Goal: Task Accomplishment & Management: Manage account settings

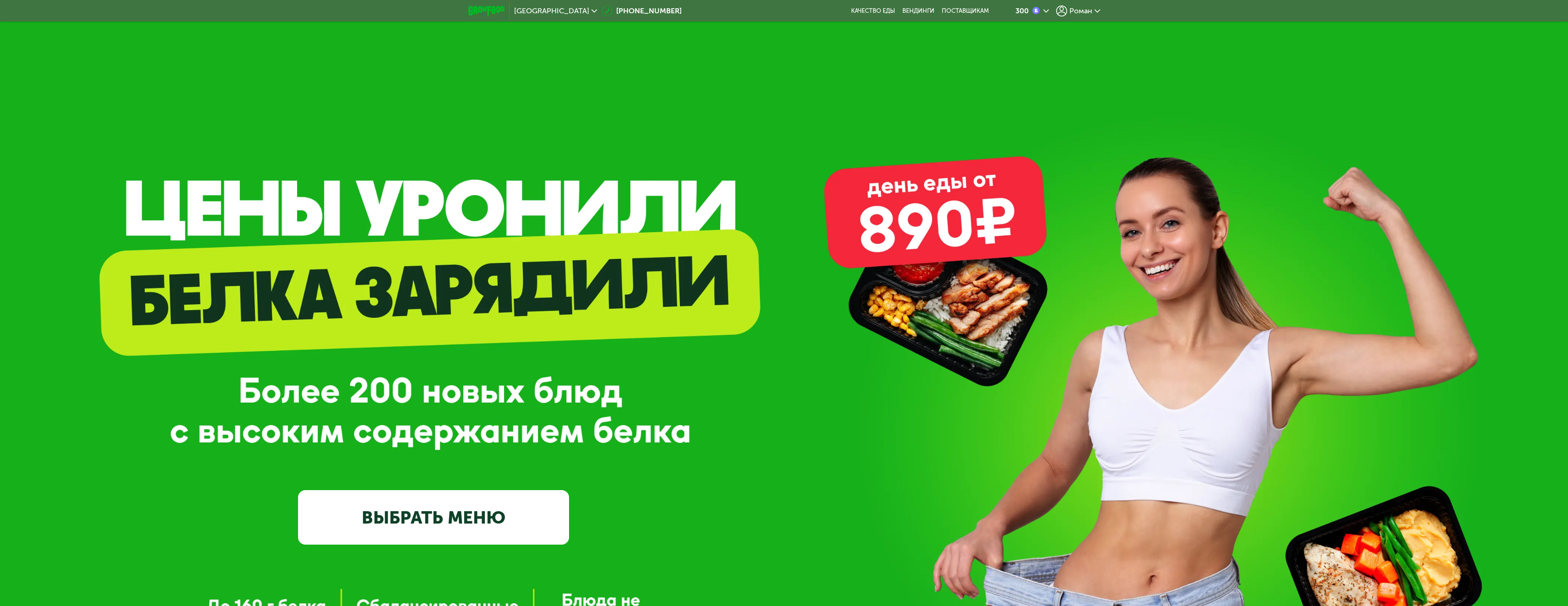
click at [1072, 12] on span "Роман" at bounding box center [1080, 10] width 23 height 7
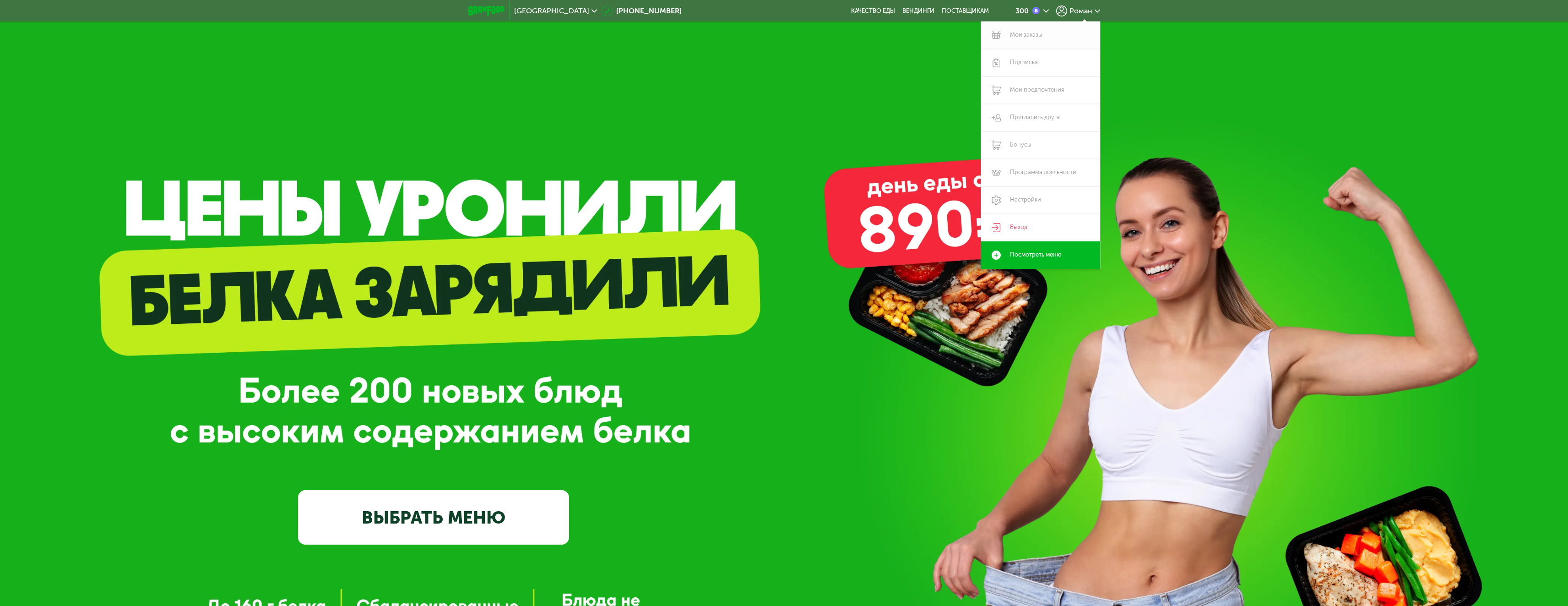
click at [1023, 38] on link "Мои заказы" at bounding box center [1040, 35] width 119 height 27
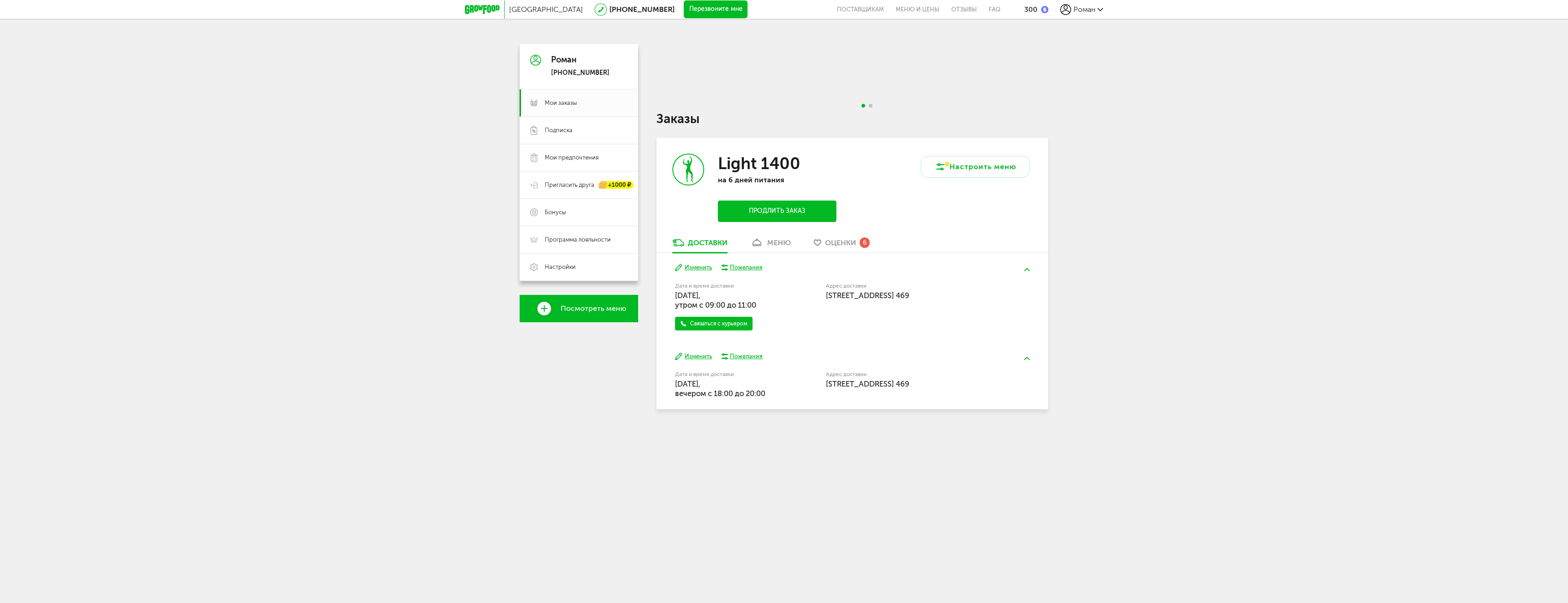
click at [837, 243] on span "Оценки" at bounding box center [841, 242] width 31 height 8
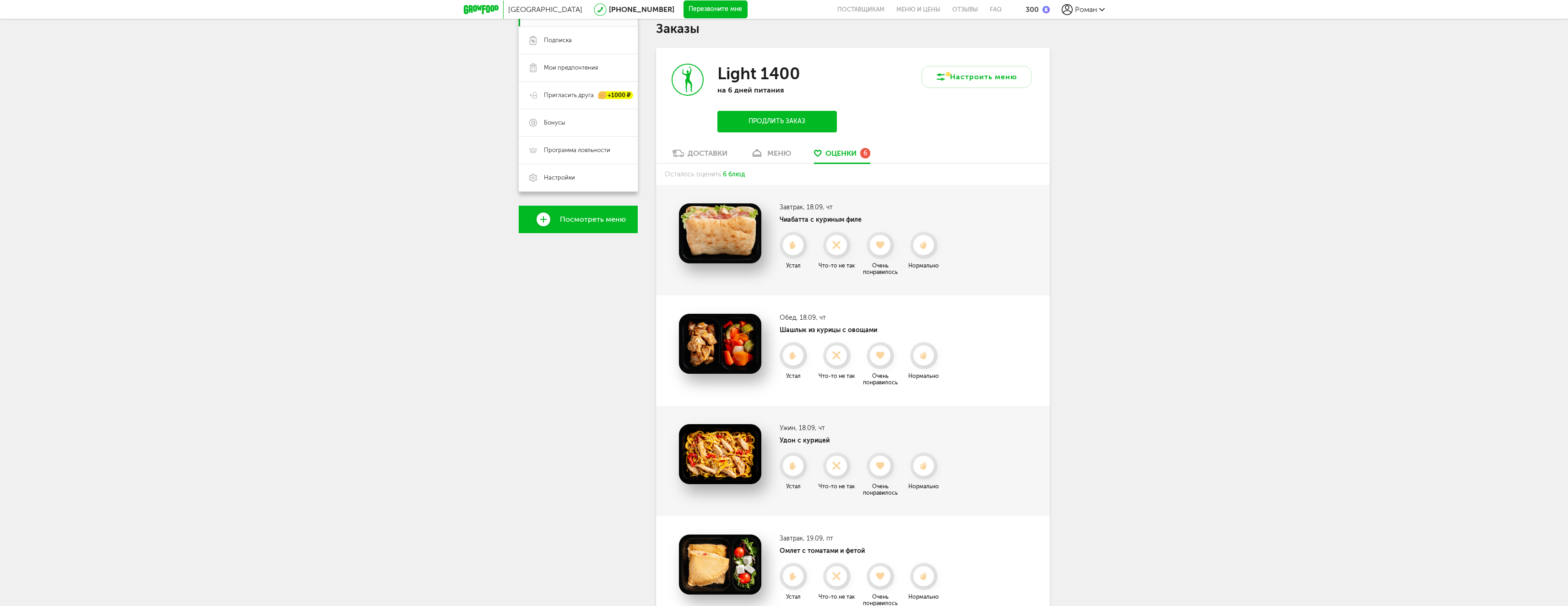
scroll to position [94, 0]
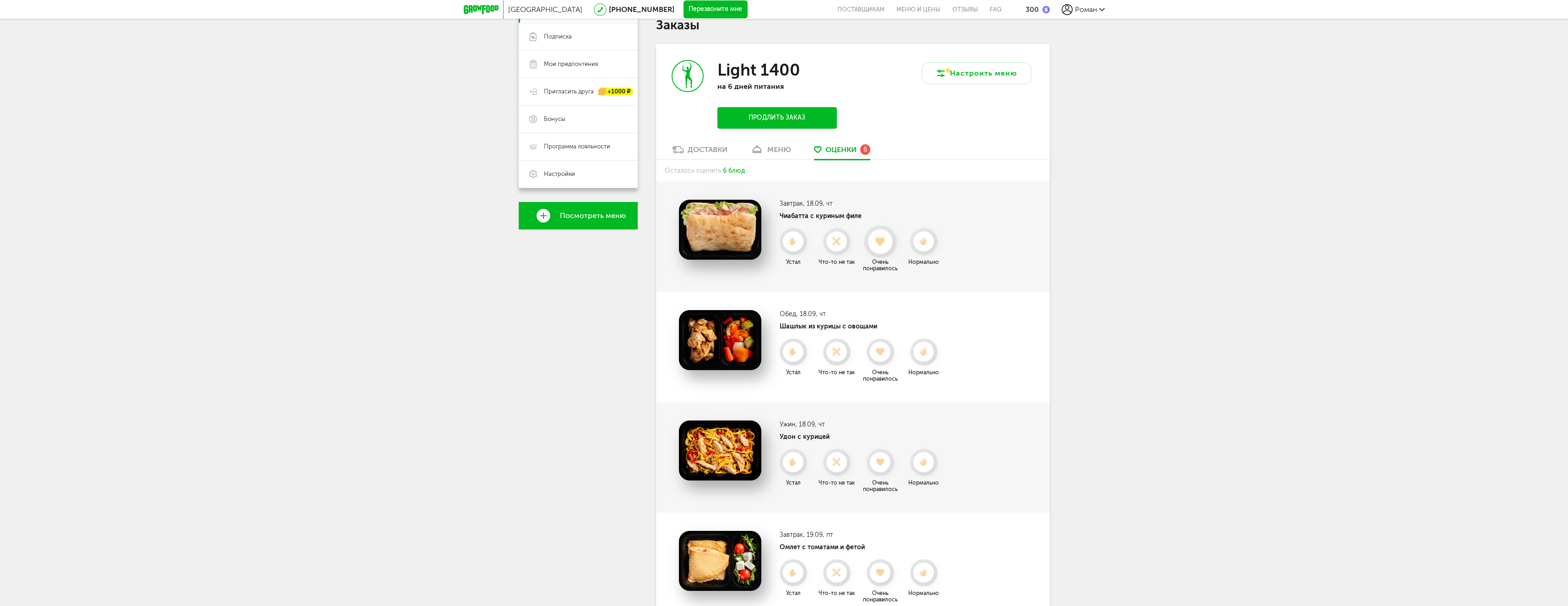
click at [882, 241] on use at bounding box center [880, 241] width 10 height 9
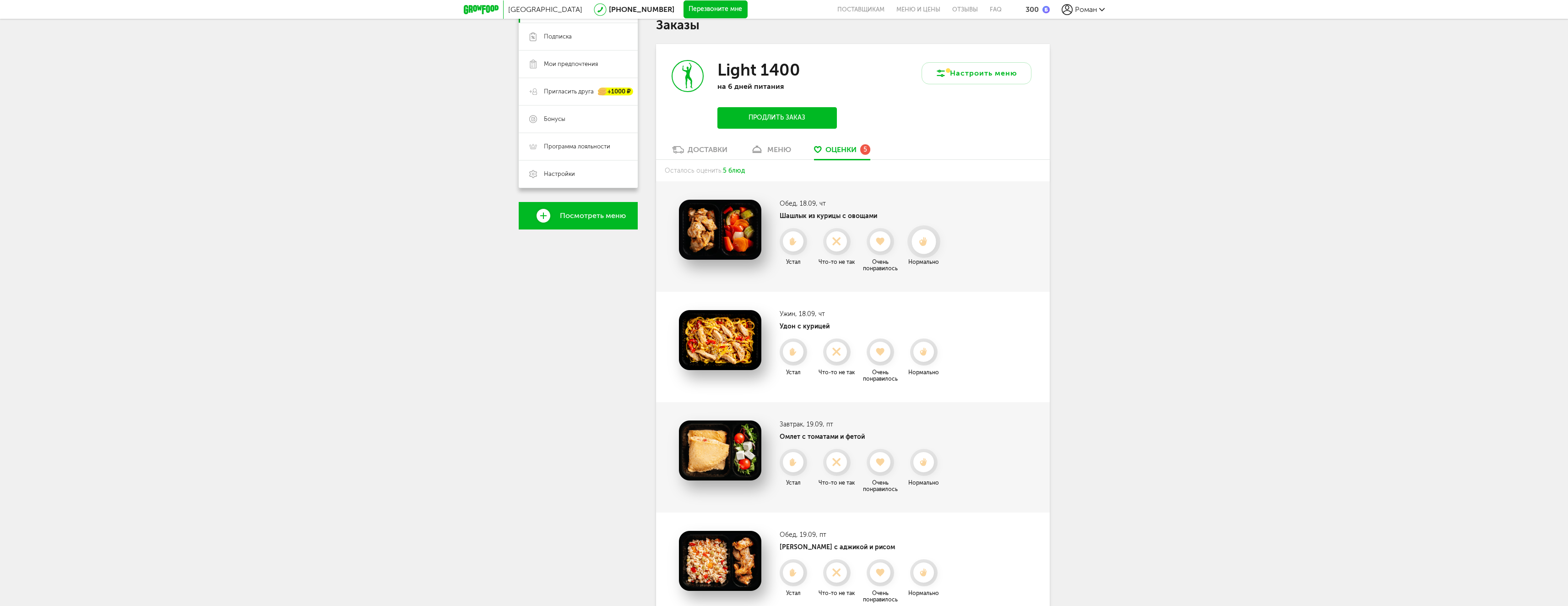
click at [926, 241] on use at bounding box center [923, 241] width 8 height 10
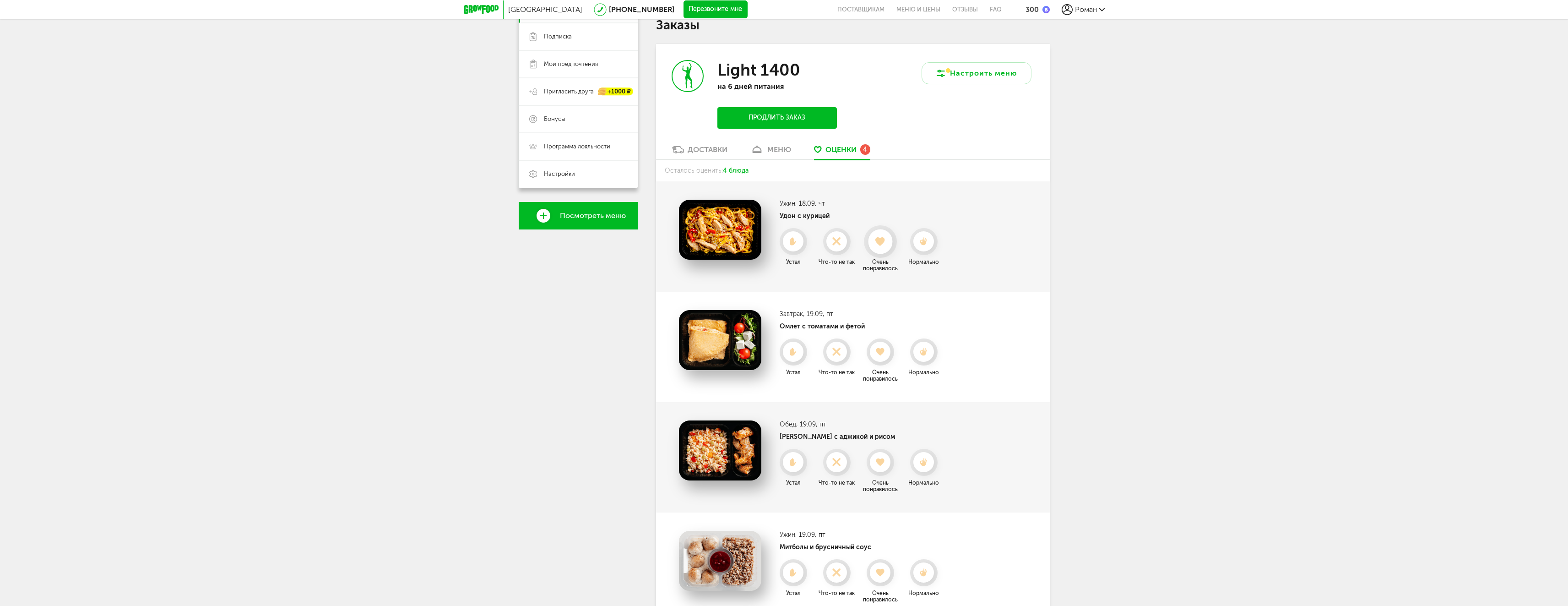
click at [881, 244] on use at bounding box center [880, 241] width 10 height 9
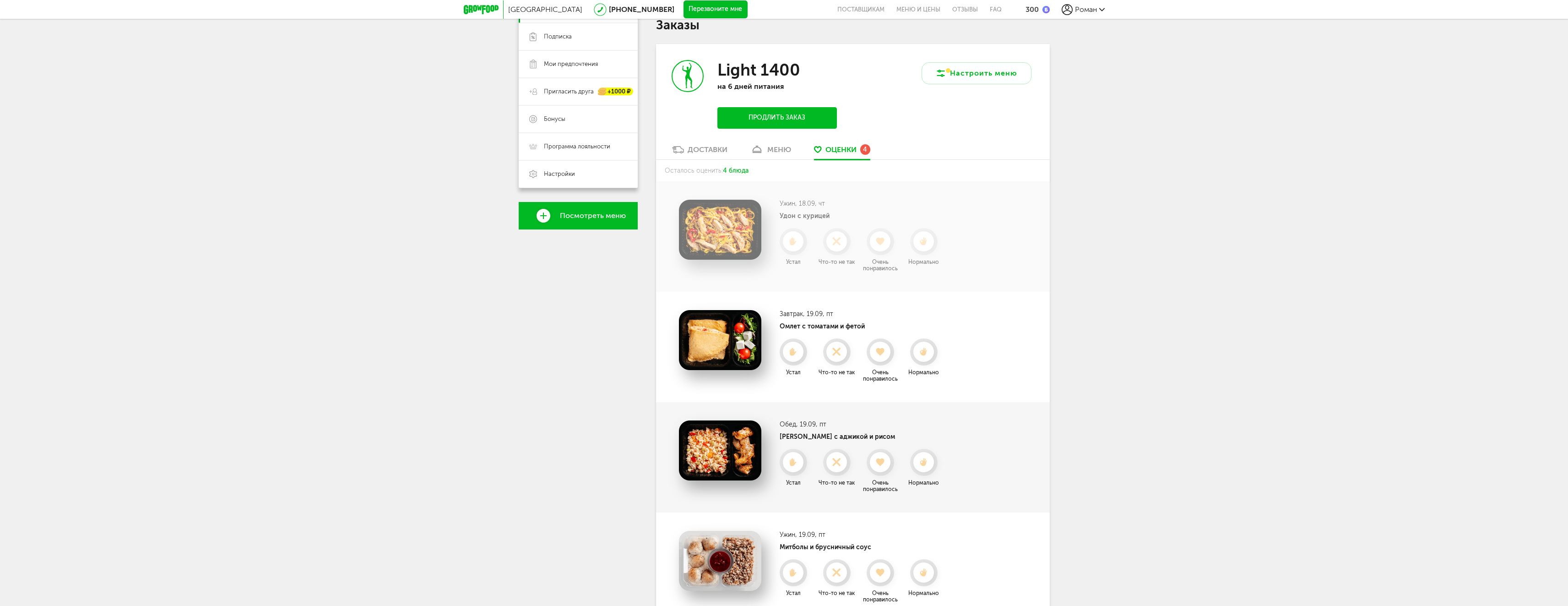
scroll to position [47, 0]
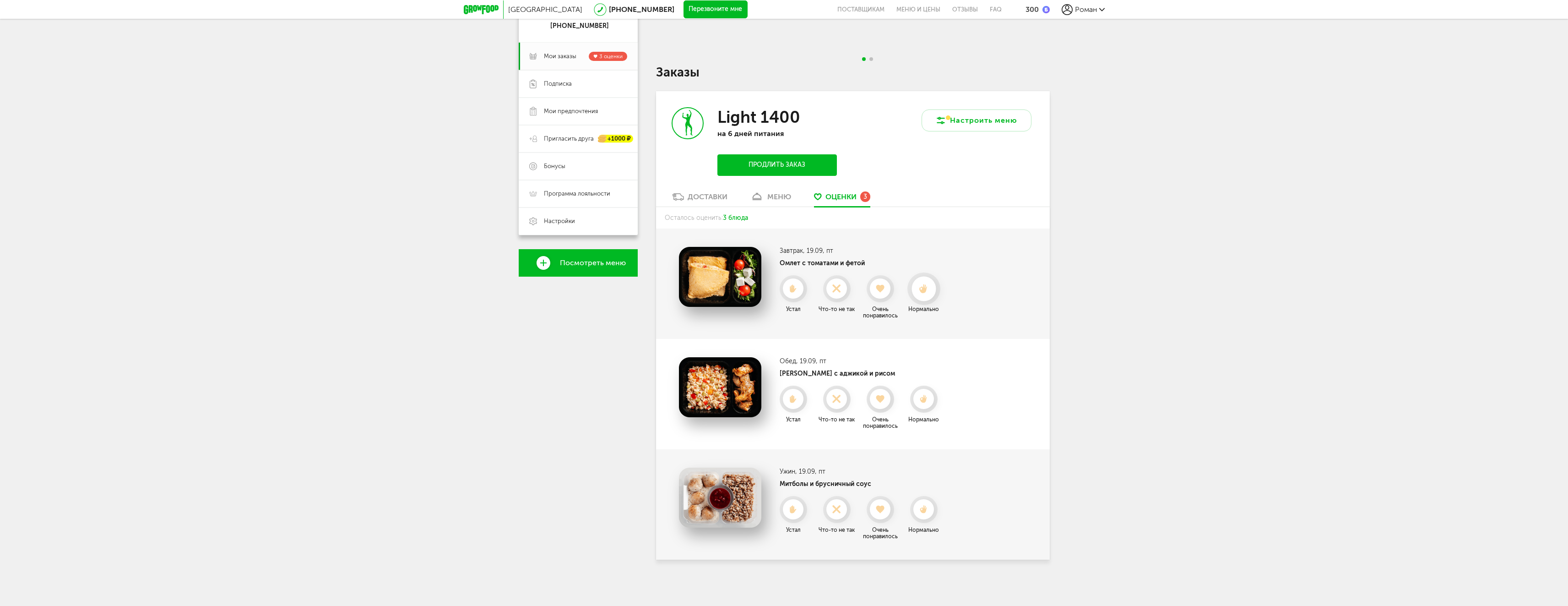
click at [924, 288] on use at bounding box center [923, 288] width 8 height 10
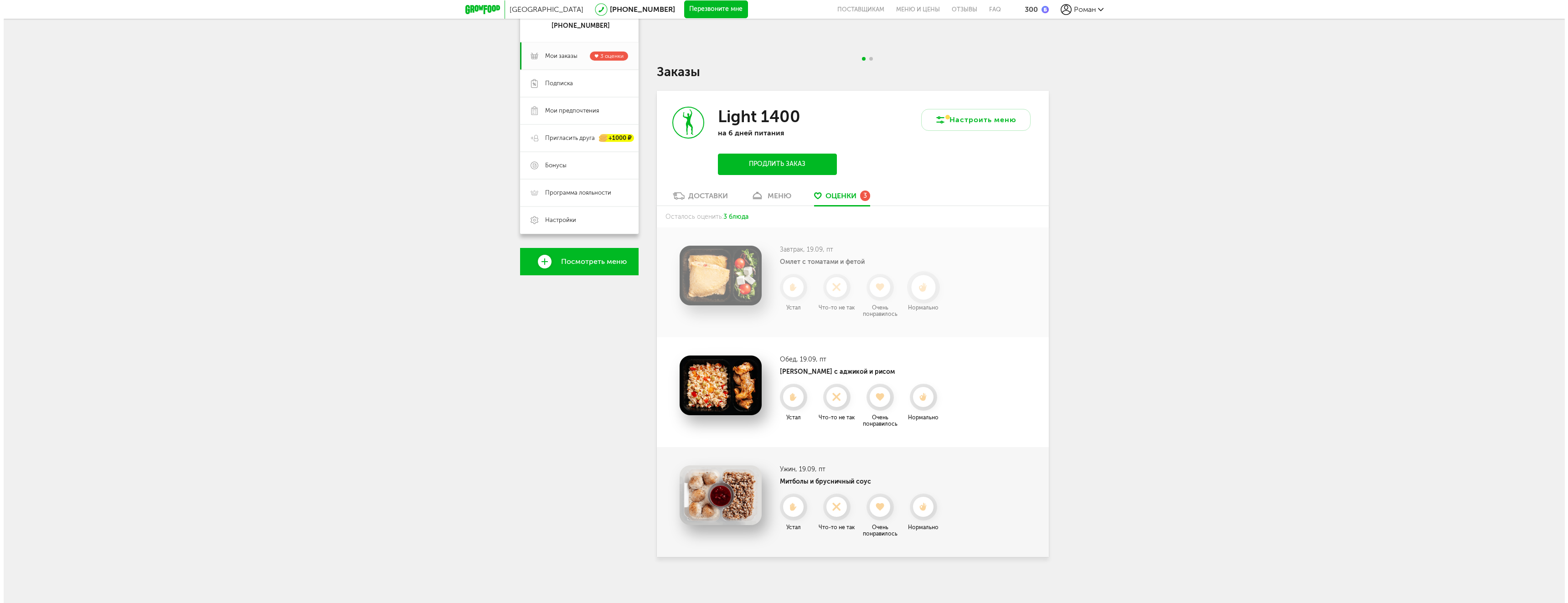
scroll to position [0, 0]
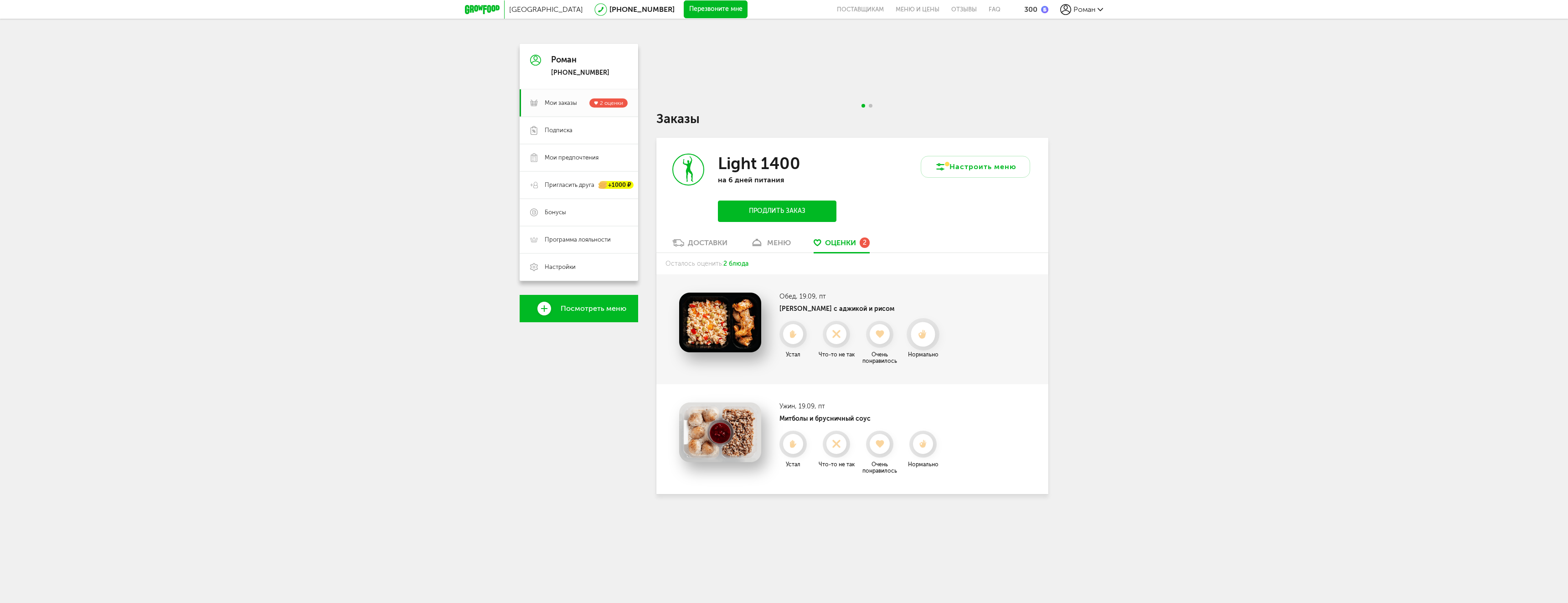
click at [923, 333] on use at bounding box center [923, 334] width 8 height 10
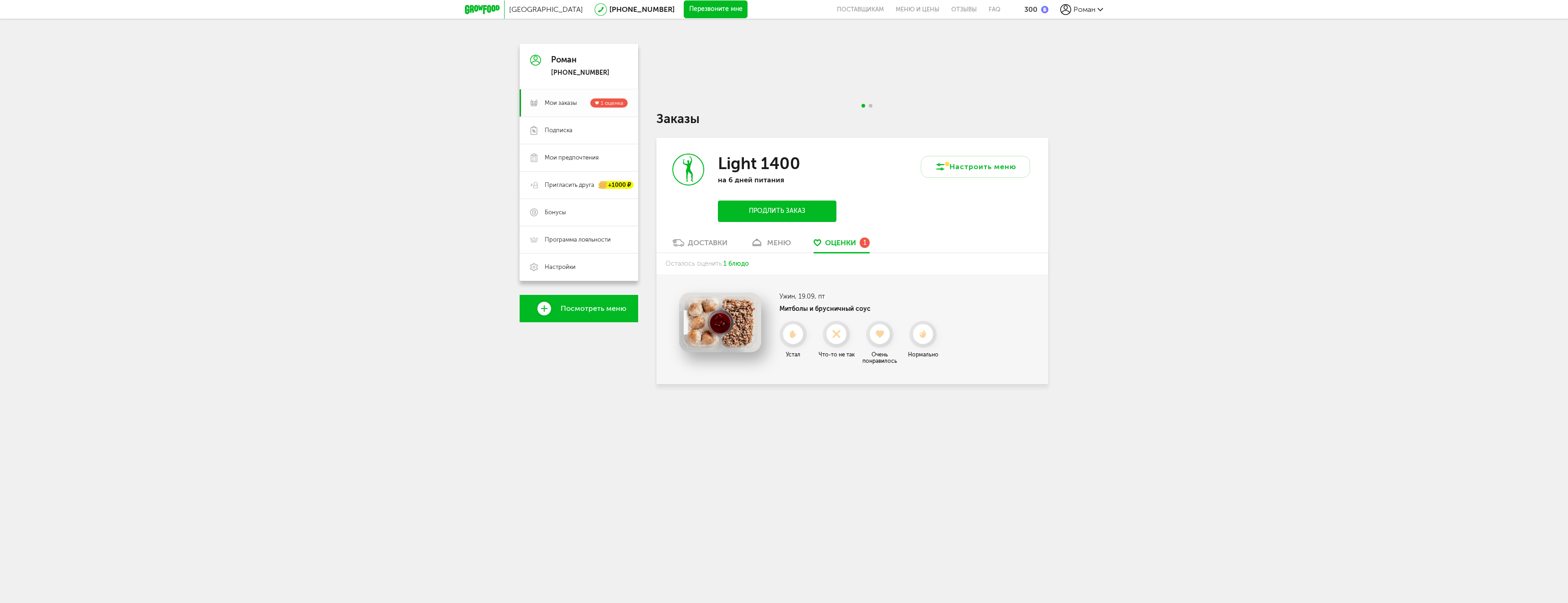
click at [567, 104] on span "Мои заказы" at bounding box center [561, 103] width 32 height 8
click at [924, 340] on div at bounding box center [923, 334] width 20 height 20
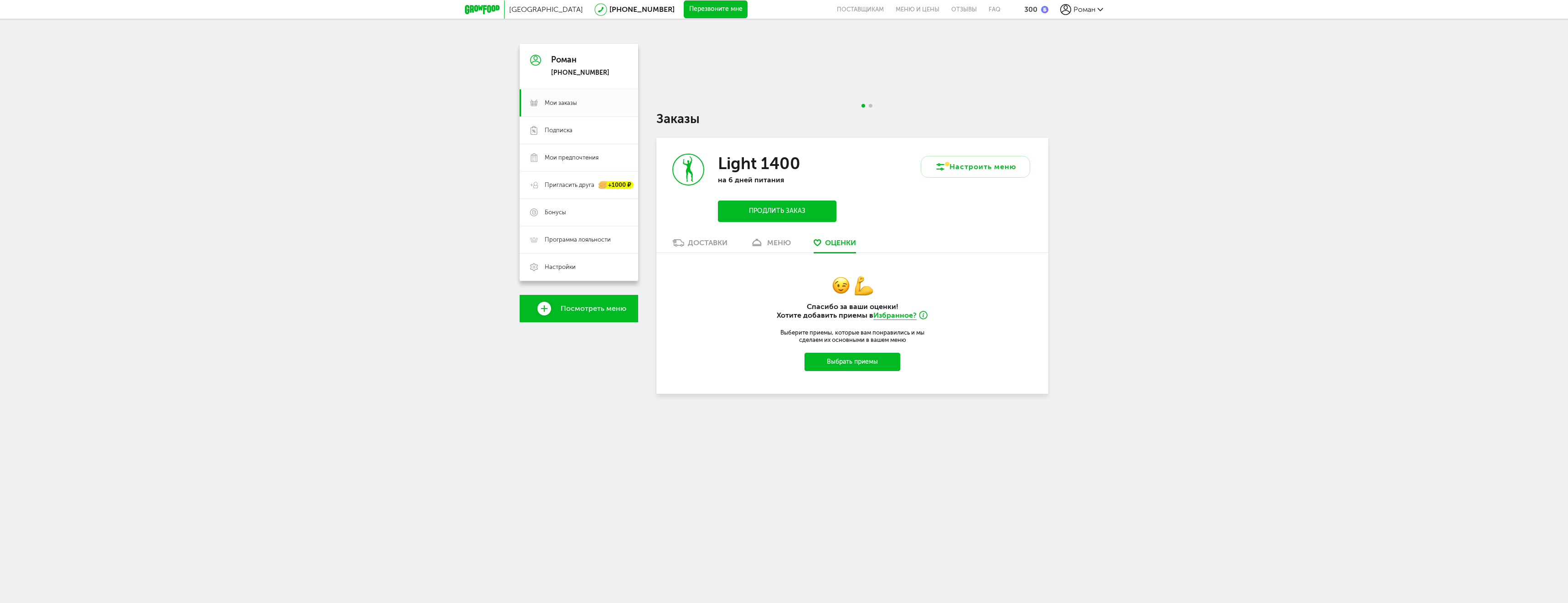
click at [1084, 11] on span "Роман" at bounding box center [1084, 9] width 22 height 8
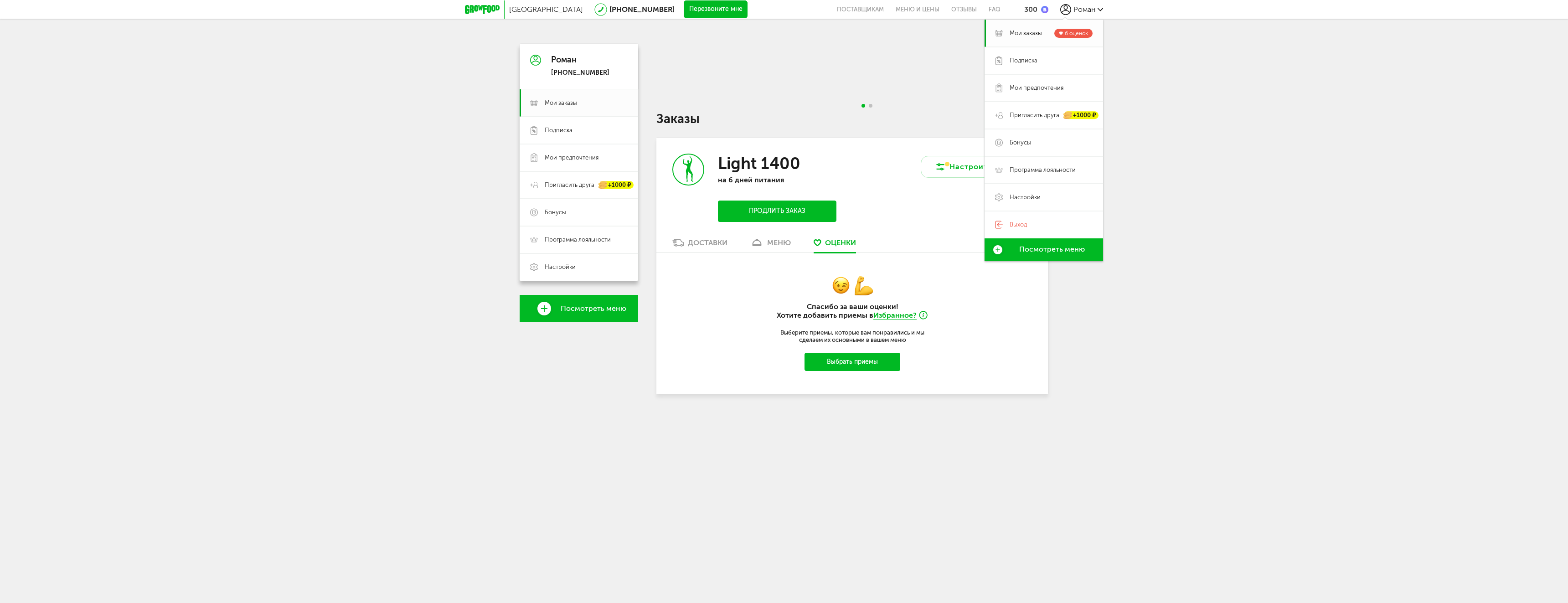
click at [1040, 29] on span "Мои заказы" at bounding box center [1026, 33] width 32 height 8
click at [696, 247] on div "Доставки" at bounding box center [707, 242] width 40 height 8
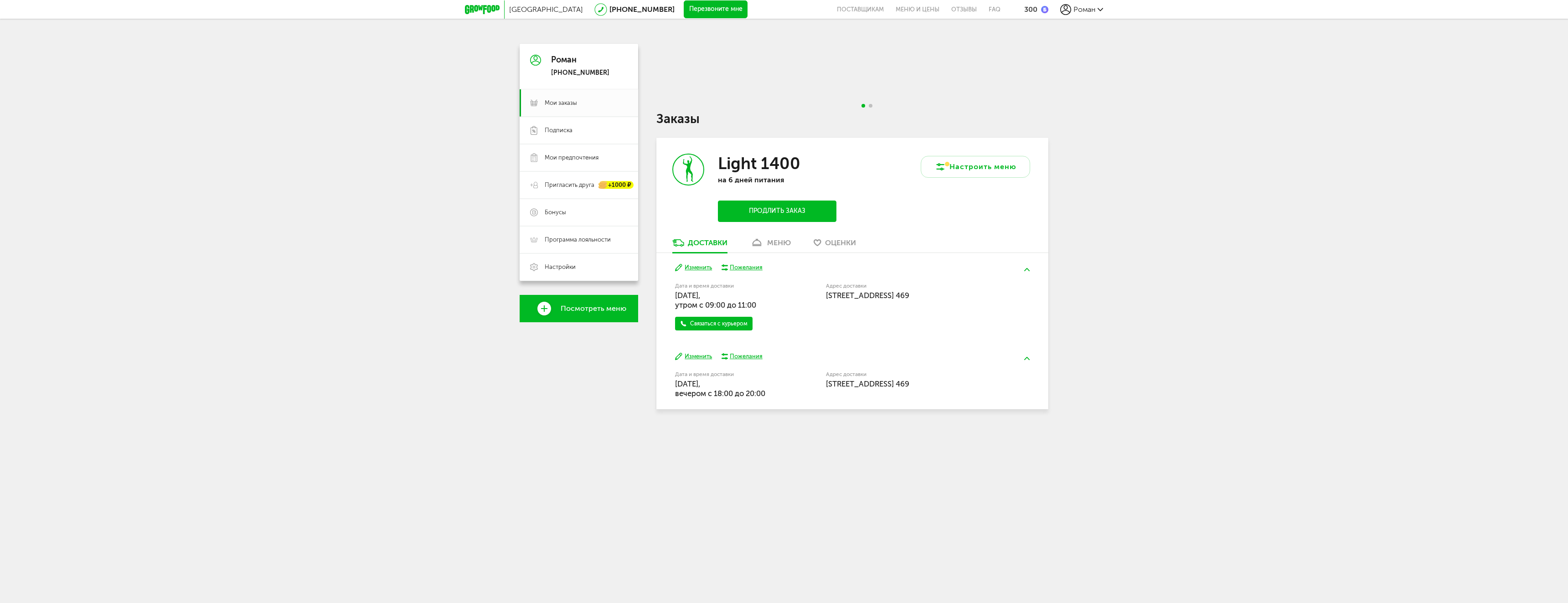
click at [704, 268] on button "Изменить" at bounding box center [694, 267] width 37 height 8
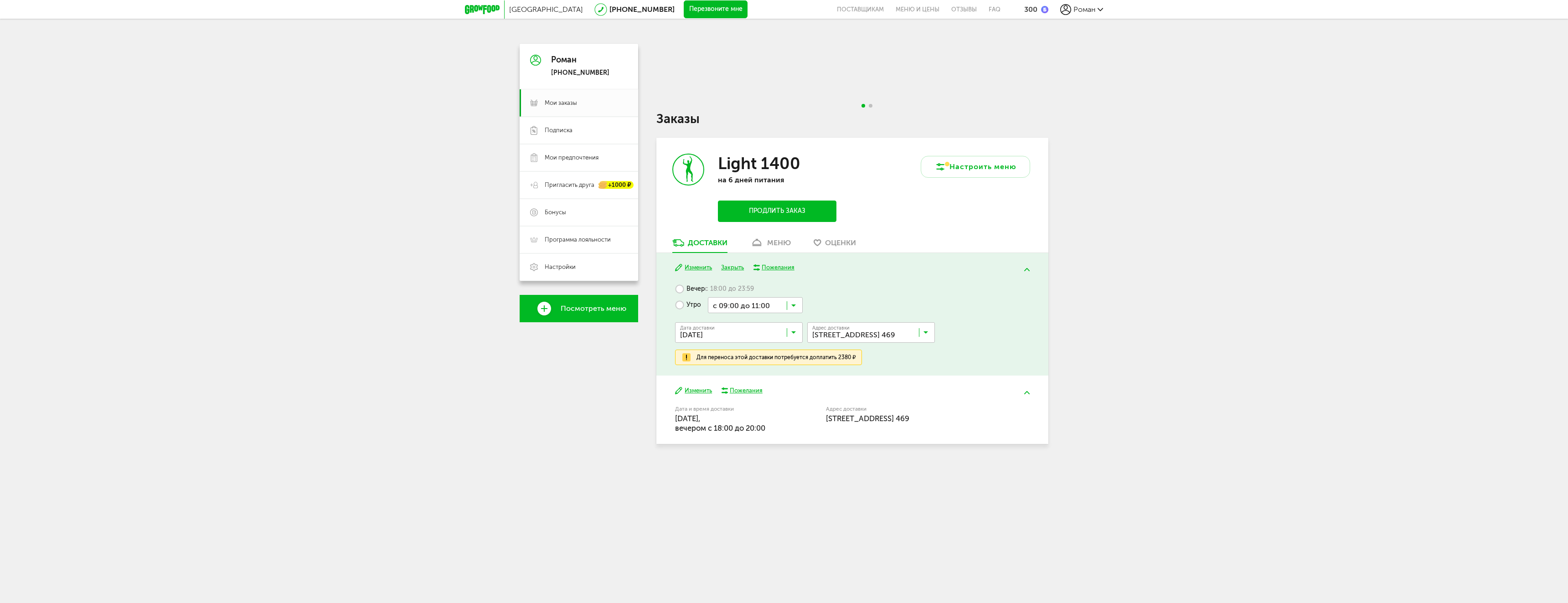
click at [679, 289] on label "Вечер с 18:00 до 23:59" at bounding box center [715, 289] width 79 height 16
click at [684, 290] on label "Вечер с 18:00 до 23:59" at bounding box center [715, 289] width 79 height 16
click at [802, 358] on div "Для переноса этой доставки потребуется доплатить 2380 ₽" at bounding box center [777, 357] width 159 height 7
drag, startPoint x: 834, startPoint y: 358, endPoint x: 875, endPoint y: 367, distance: 42.0
click at [836, 358] on div "Для переноса этой доставки потребуется доплатить 2380 ₽" at bounding box center [777, 357] width 159 height 7
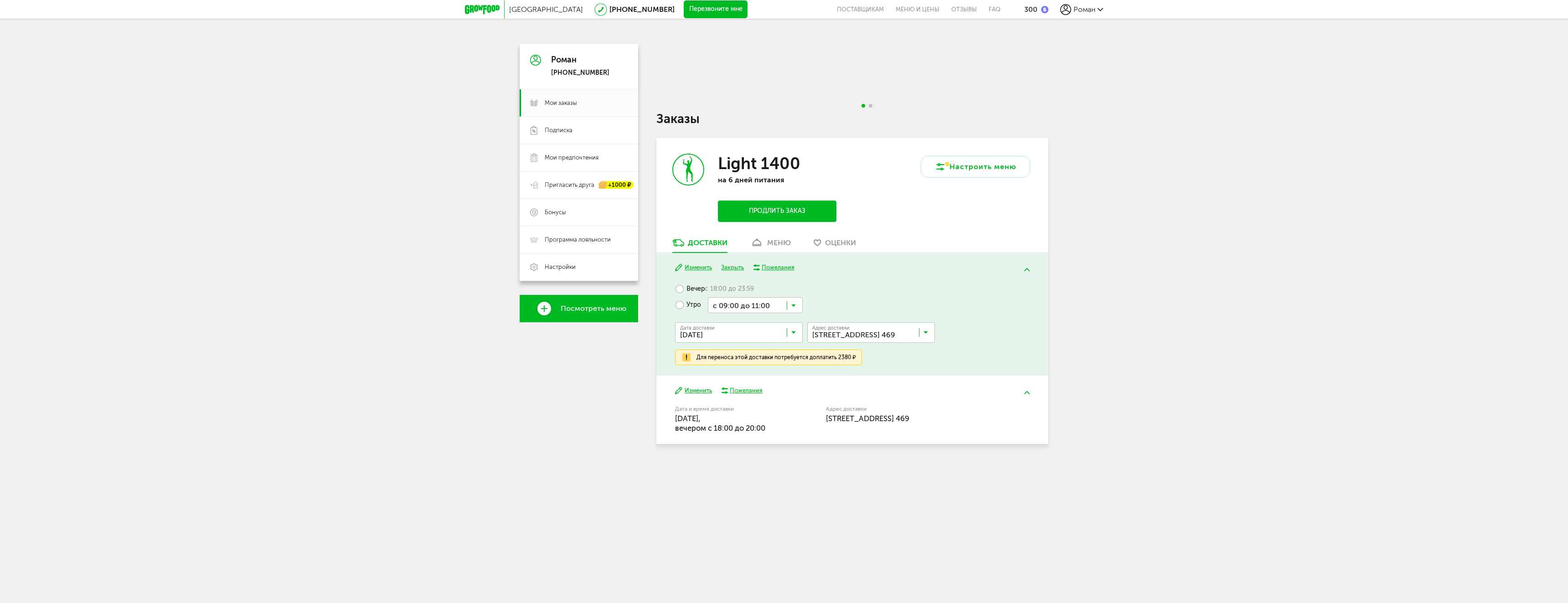
click at [887, 358] on div "Вечер с 18:00 до 23:59 Утро с 09:00 до 11:00 Загрузка... Дата доставки [DATE] З…" at bounding box center [852, 323] width 354 height 84
click at [699, 269] on button "Изменить" at bounding box center [694, 267] width 37 height 8
click at [834, 332] on input "Search for option" at bounding box center [873, 334] width 128 height 16
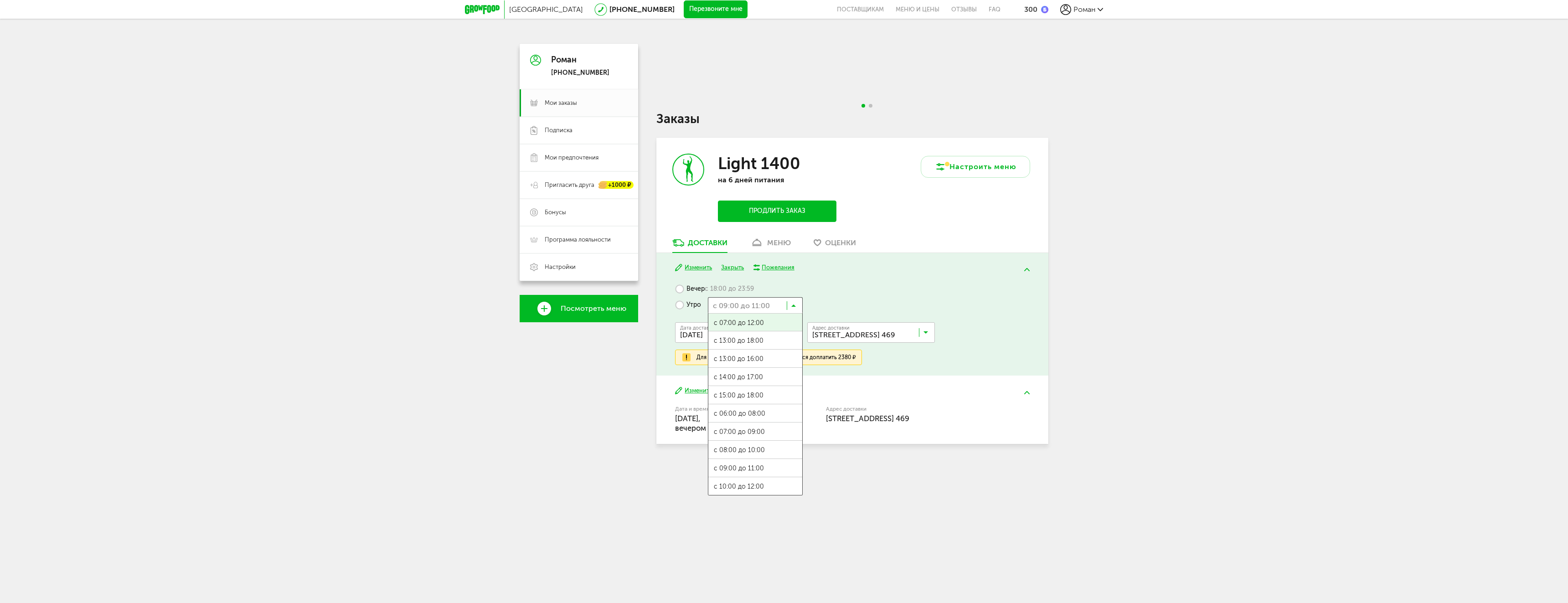
click at [736, 306] on input "Search for option" at bounding box center [755, 305] width 95 height 16
click at [782, 306] on input "Search for option" at bounding box center [755, 305] width 95 height 16
click at [980, 313] on div "Дата доставки [DATE] Загрузка... [PERSON_NAME] Комментарий для курьера [PERSON_…" at bounding box center [852, 331] width 354 height 36
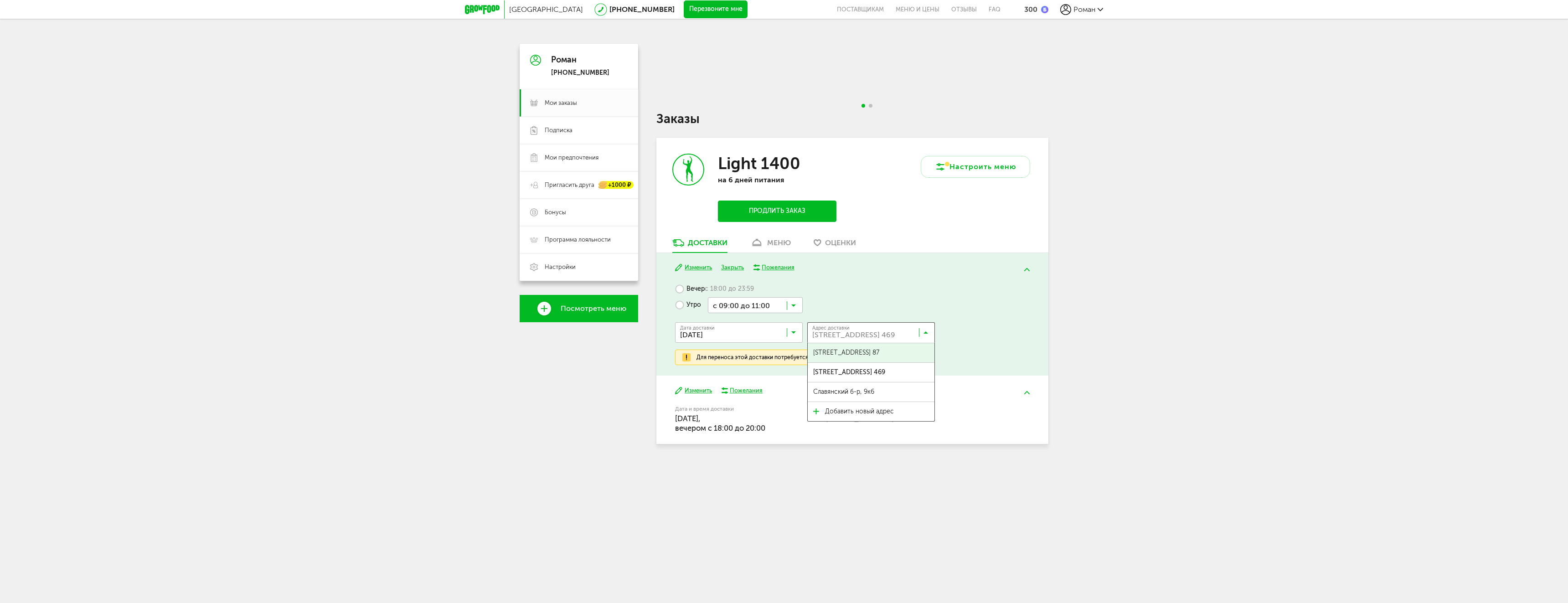
click at [858, 334] on input "Search for option" at bounding box center [873, 334] width 128 height 16
click at [972, 317] on div "Дата доставки [DATE] Загрузка... [PERSON_NAME] Комментарий для курьера [PERSON_…" at bounding box center [852, 331] width 354 height 36
click at [760, 306] on input "Search for option" at bounding box center [755, 305] width 95 height 16
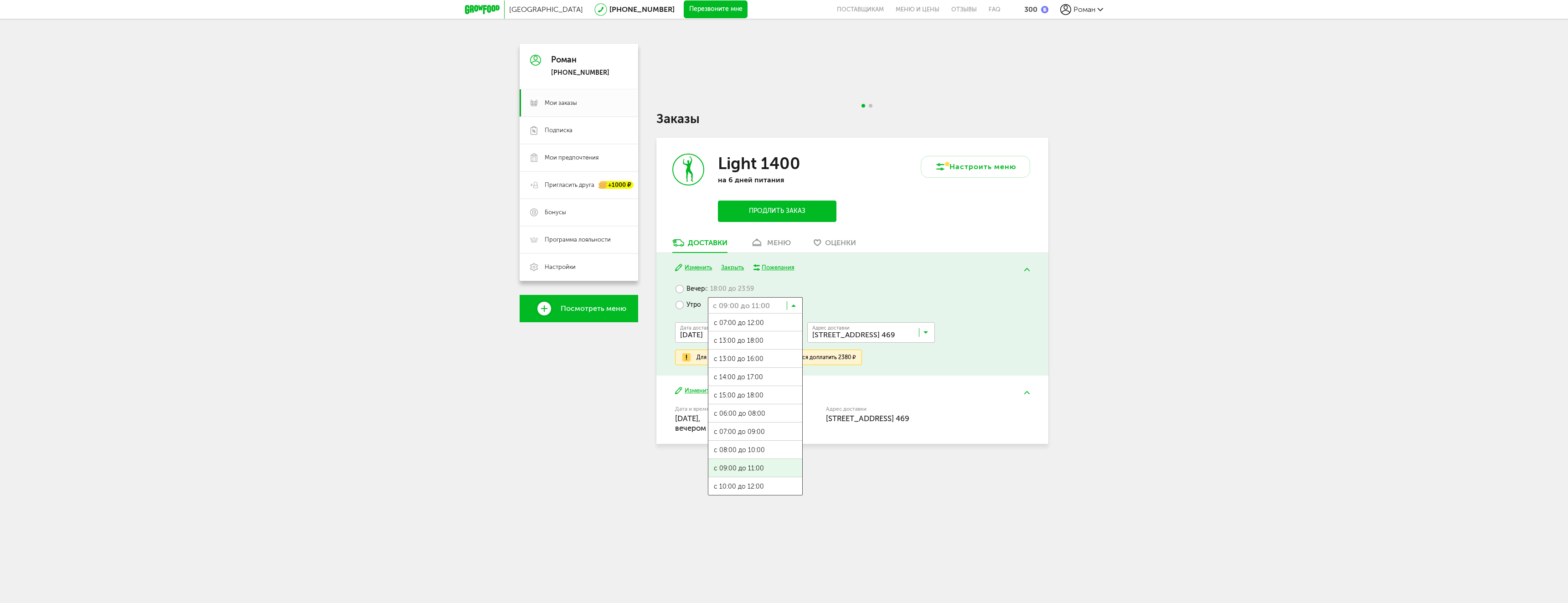
click at [753, 306] on input "Search for option" at bounding box center [755, 305] width 95 height 16
click at [737, 486] on ul "с 07:00 до 12:00 с 13:00 до 18:00 с 13:00 до 16:00 с 14:00 до 17:00 с 15:00 до …" at bounding box center [755, 404] width 95 height 182
click at [851, 301] on div "Вечер с 18:00 до 23:59 Утро с 11:00 до 13:00 Загрузка... Дата доставки [DATE] З…" at bounding box center [852, 328] width 354 height 84
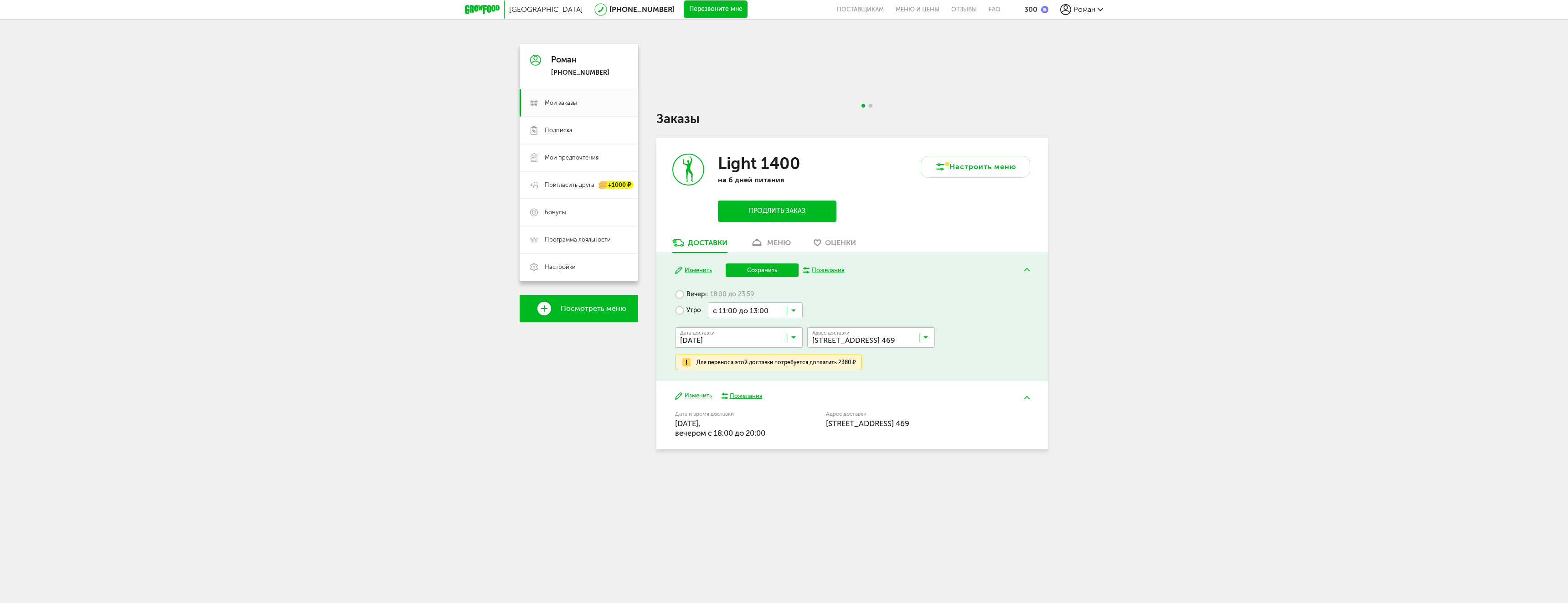
click at [737, 365] on div "Для переноса этой доставки потребуется доплатить 2380 ₽" at bounding box center [777, 362] width 159 height 7
click at [820, 303] on div "Вечер с 18:00 до 23:59 Утро с 11:00 до 13:00 Загрузка... Дата доставки [DATE] З…" at bounding box center [852, 328] width 354 height 84
click at [794, 308] on icon at bounding box center [793, 312] width 5 height 9
click at [752, 473] on span "с 09:00 до 11:00" at bounding box center [755, 473] width 94 height 19
click at [798, 312] on input "Search for option" at bounding box center [755, 310] width 95 height 16
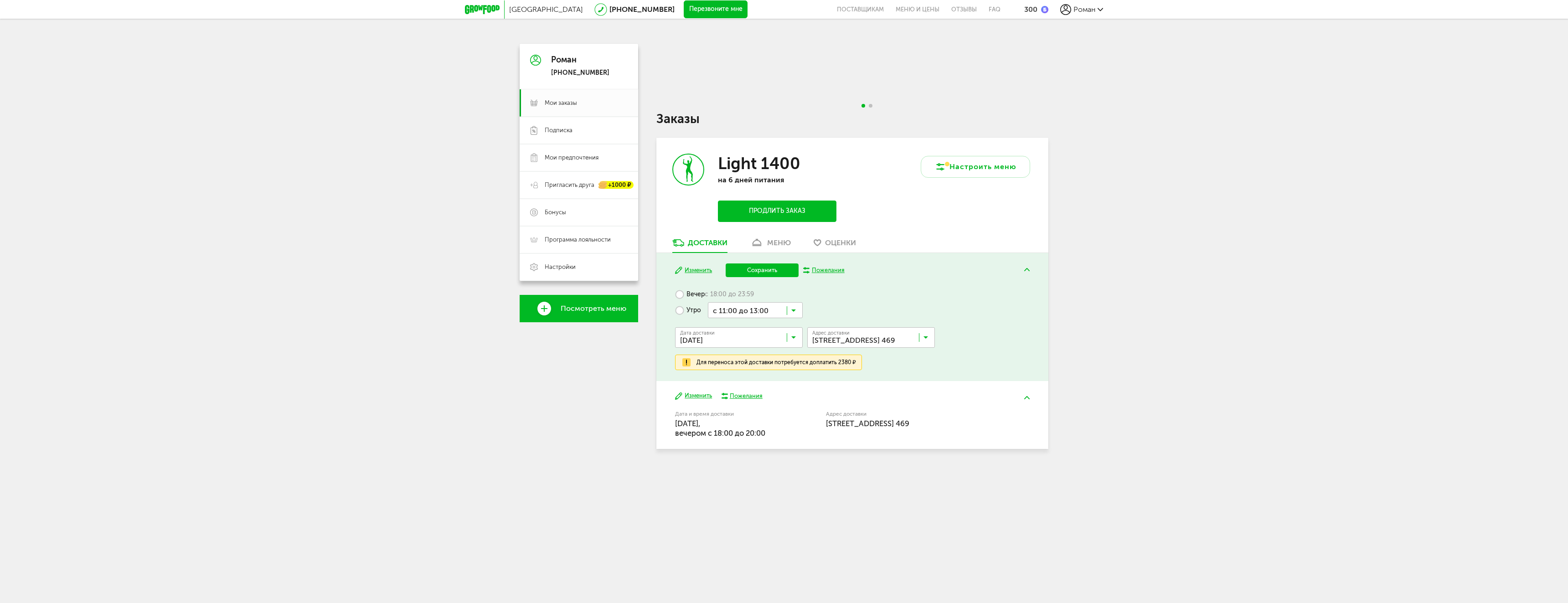
click at [750, 490] on ul "с 07:00 до 12:00 с 13:00 до 18:00 с 13:00 до 16:00 с 14:00 до 17:00 с 15:00 до …" at bounding box center [755, 409] width 95 height 182
click at [966, 290] on div "Вечер с 18:00 до 23:59 Утро с 11:00 до 13:00 Загрузка... Дата доставки [DATE] З…" at bounding box center [852, 328] width 354 height 84
click at [764, 271] on button "Сохранить" at bounding box center [762, 270] width 73 height 14
